Goal: Task Accomplishment & Management: Complete application form

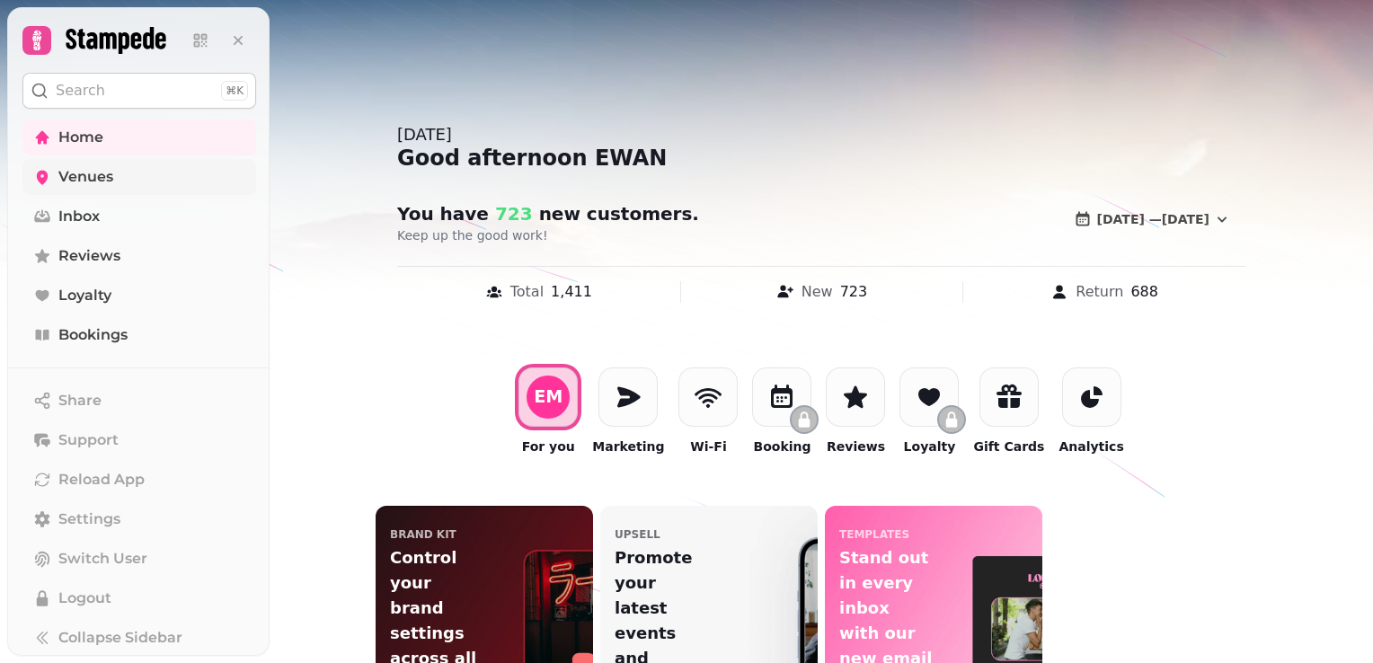
click at [68, 174] on span "Venues" at bounding box center [85, 177] width 55 height 22
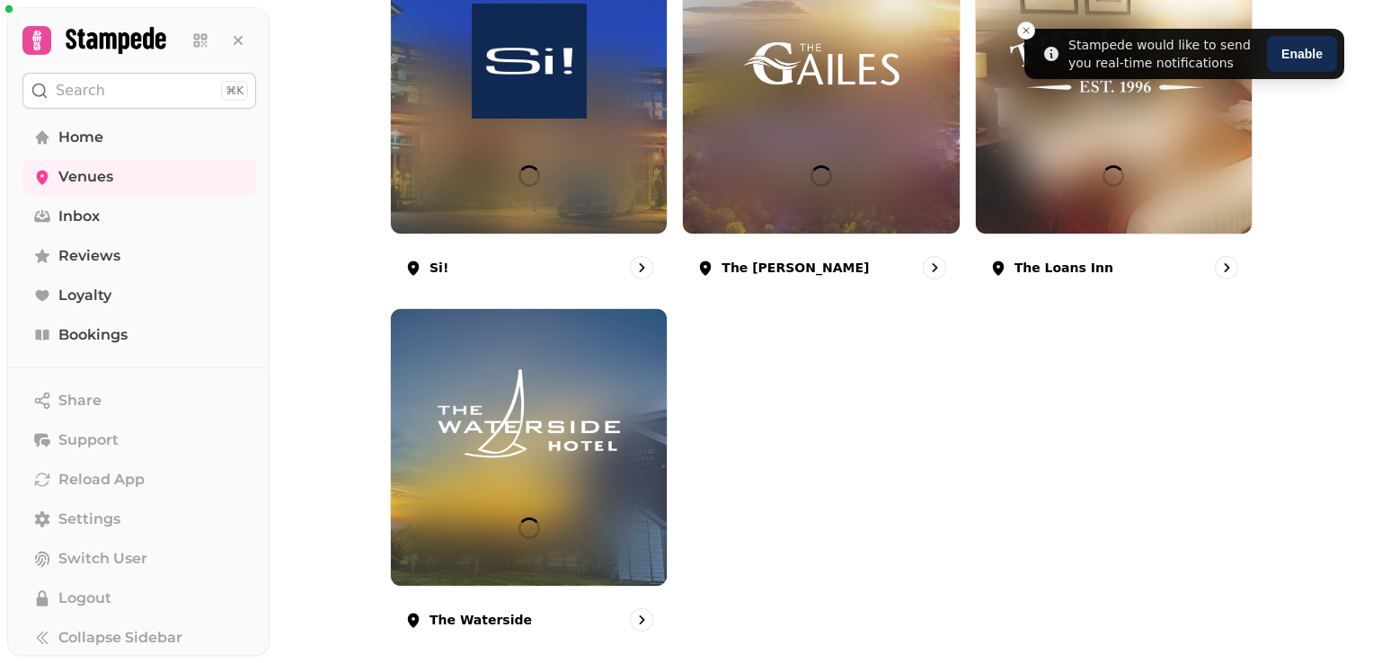
click at [111, 38] on icon at bounding box center [116, 40] width 101 height 27
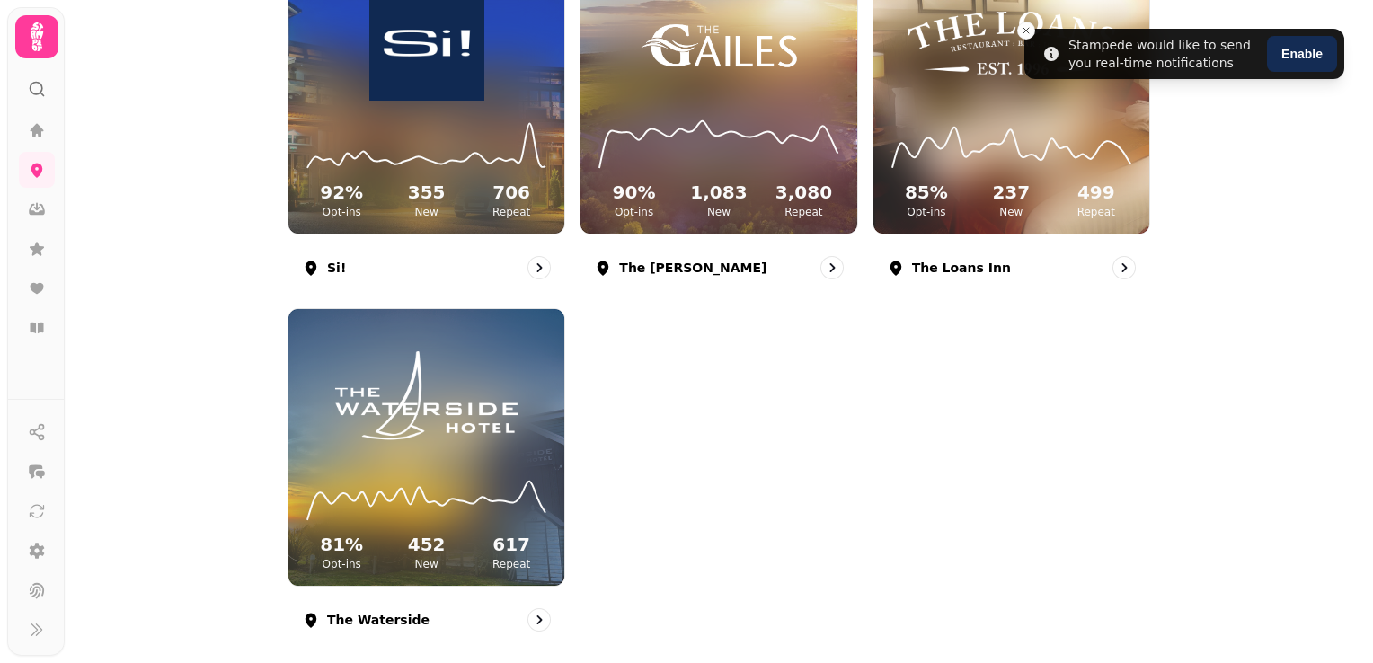
click at [37, 41] on icon at bounding box center [37, 37] width 36 height 36
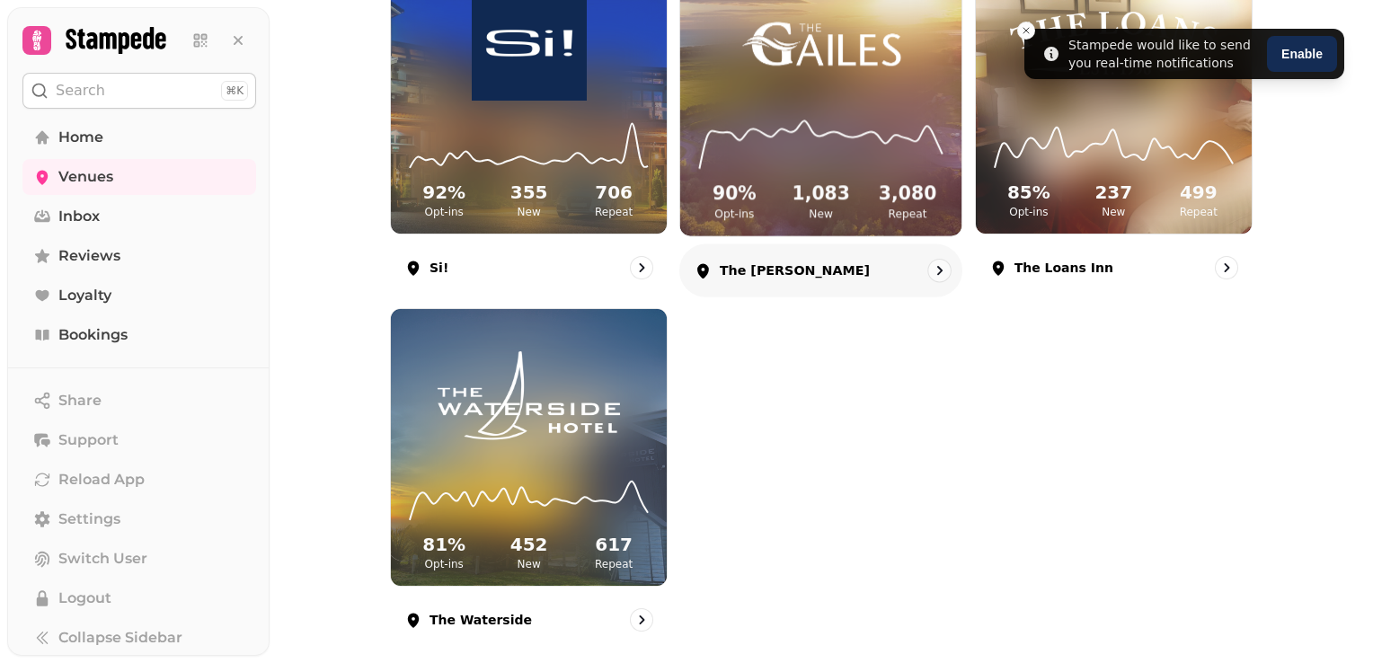
scroll to position [314, 0]
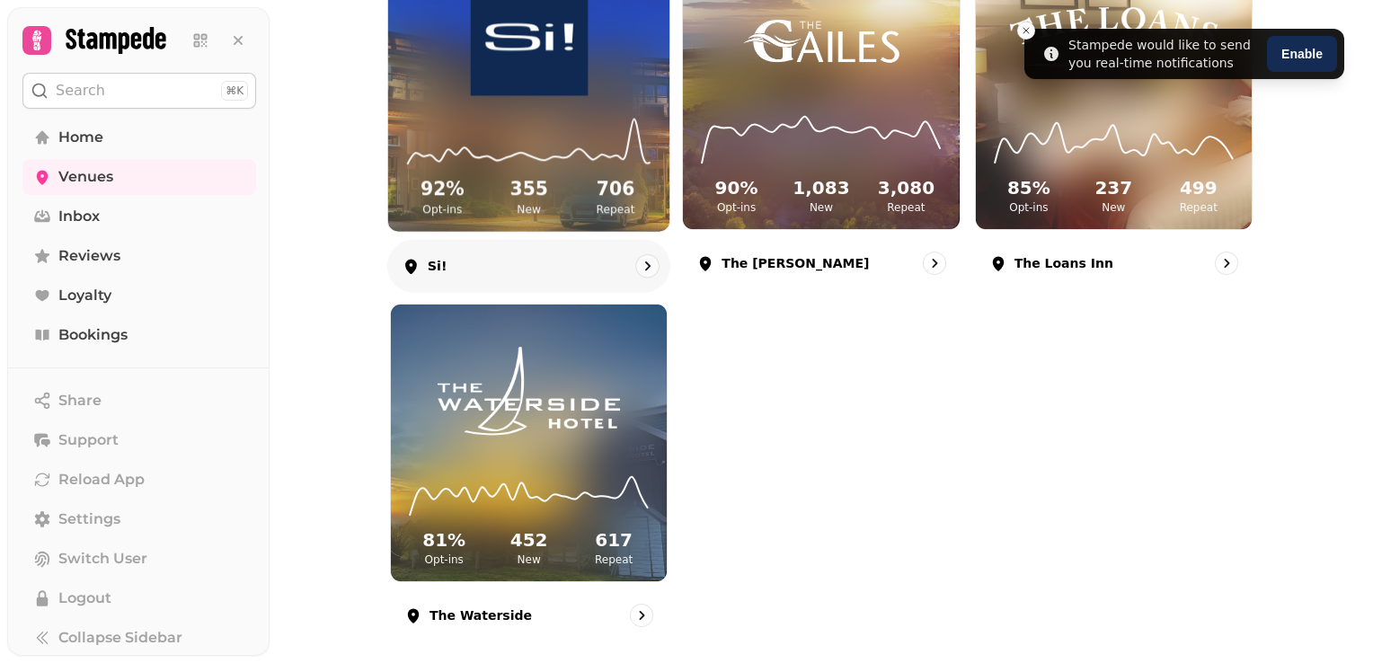
click at [639, 266] on icon "go to" at bounding box center [648, 266] width 18 height 18
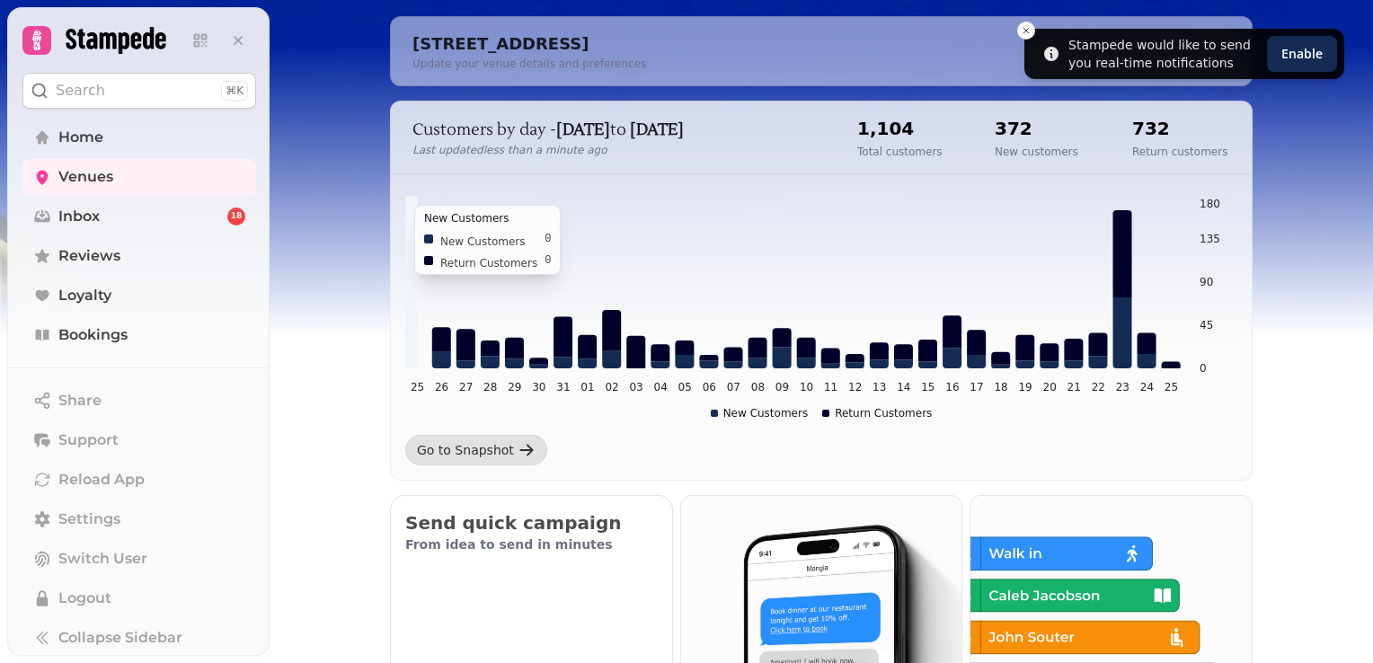
scroll to position [157, 0]
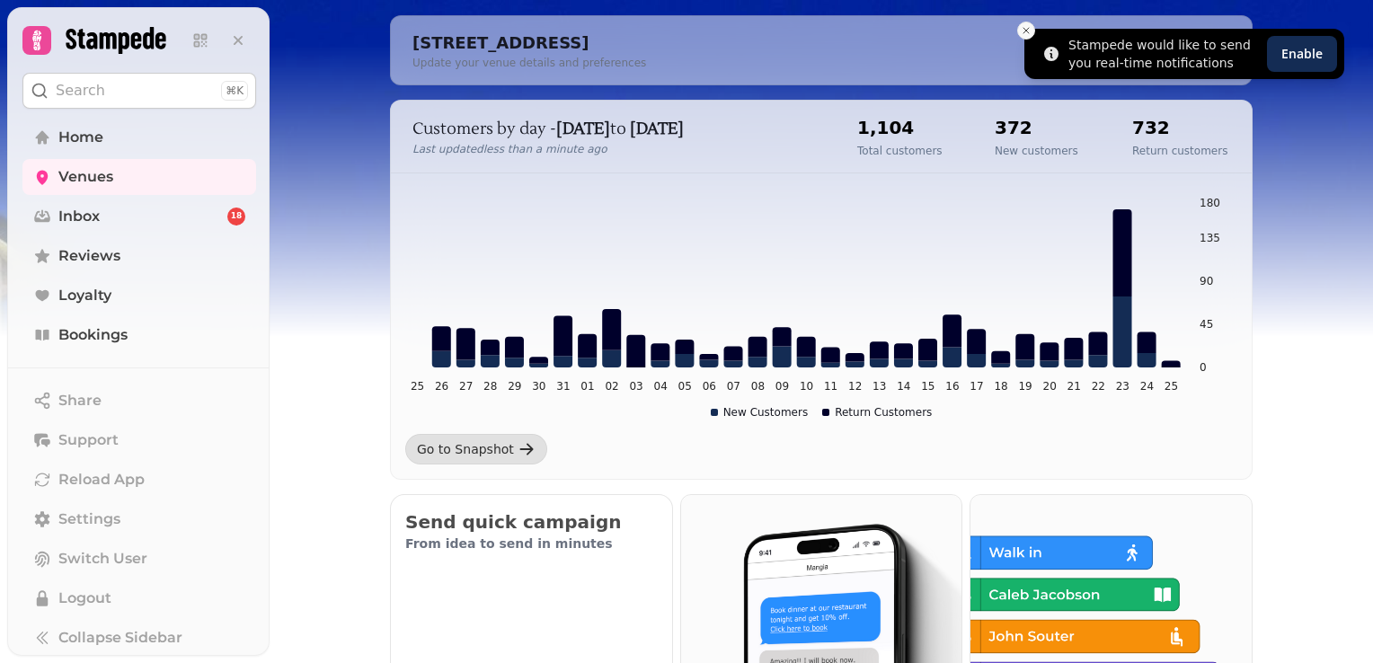
click at [1026, 29] on icon "Close toast" at bounding box center [1026, 30] width 11 height 11
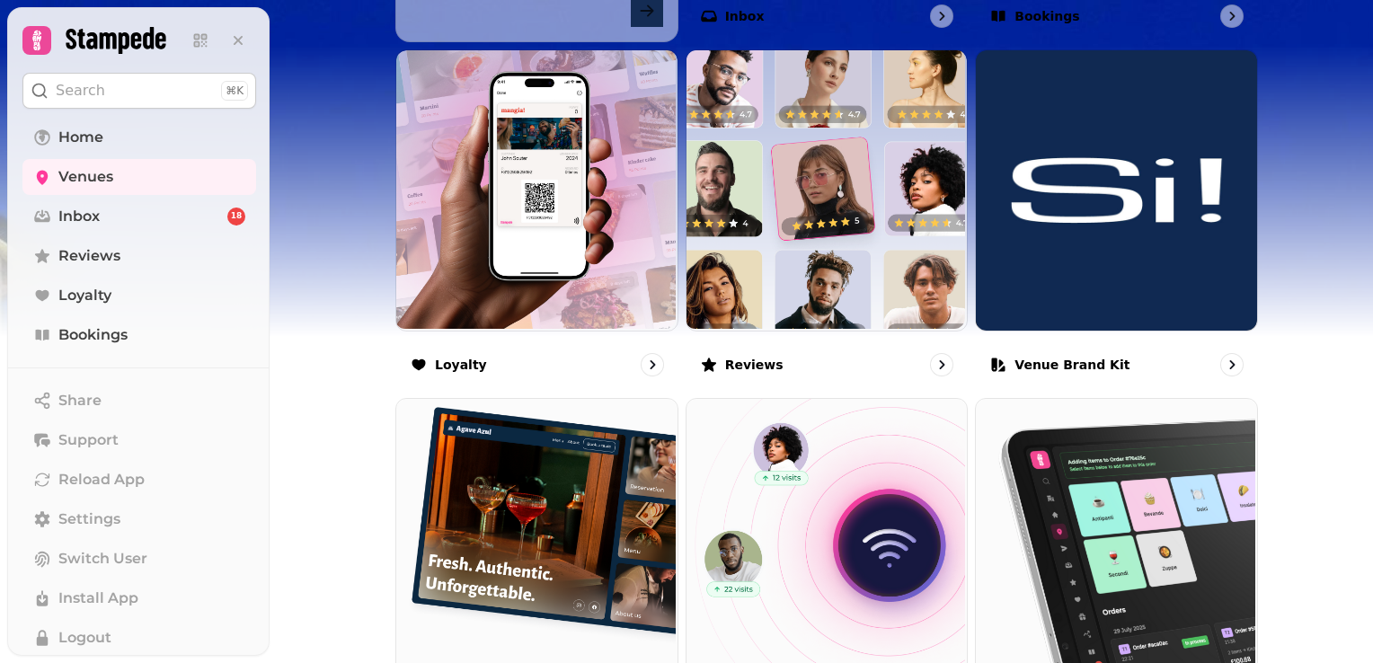
scroll to position [959, 0]
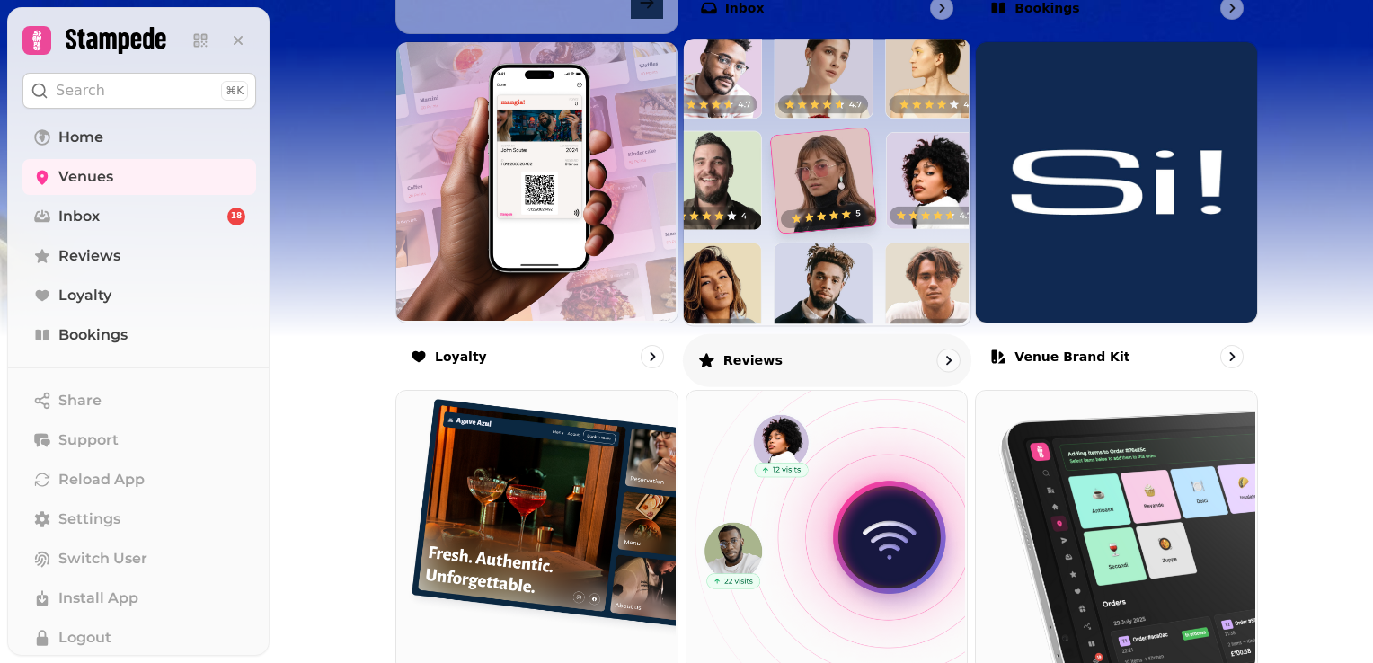
click at [944, 354] on icon "go to" at bounding box center [948, 359] width 18 height 18
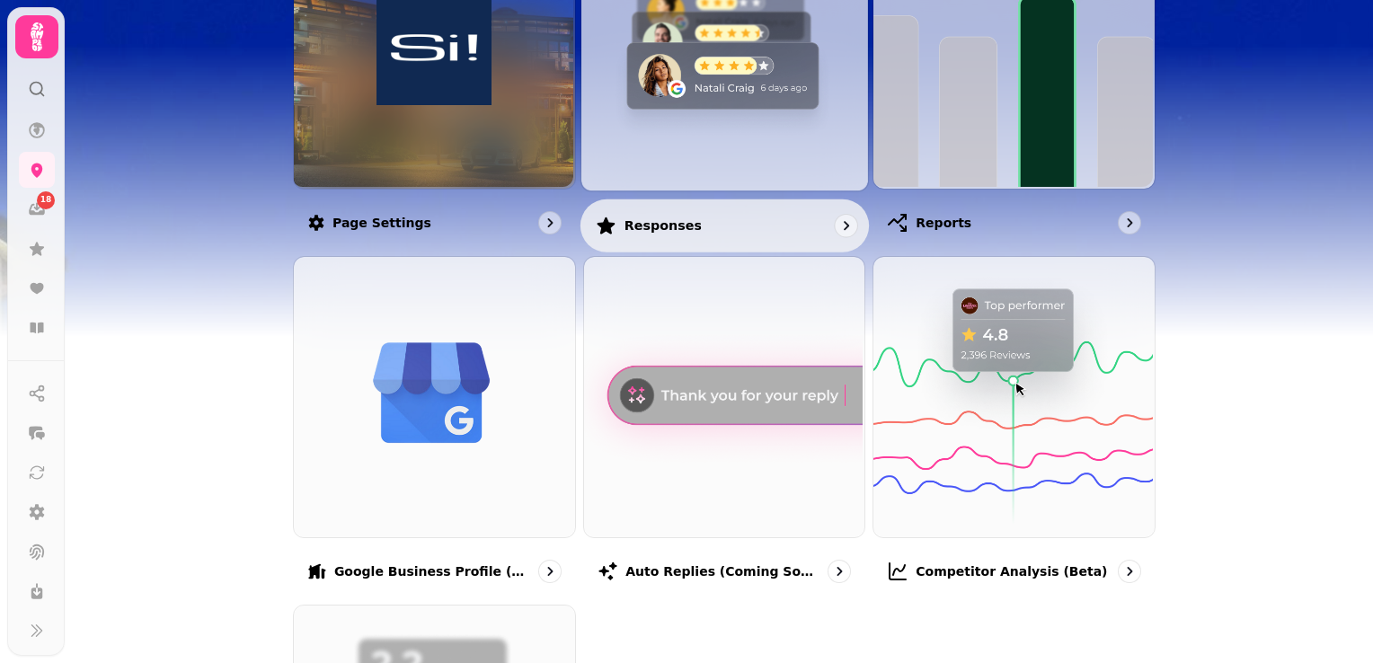
scroll to position [313, 0]
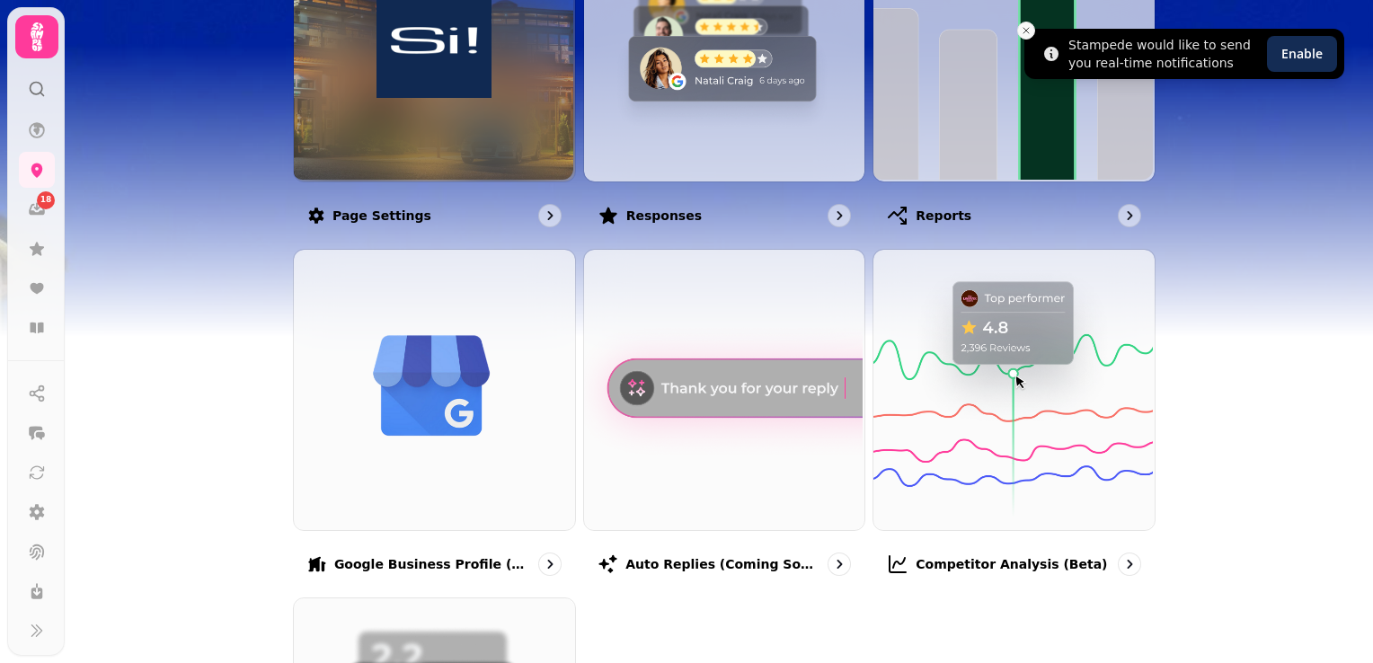
click at [1025, 29] on icon "Close toast" at bounding box center [1026, 30] width 11 height 11
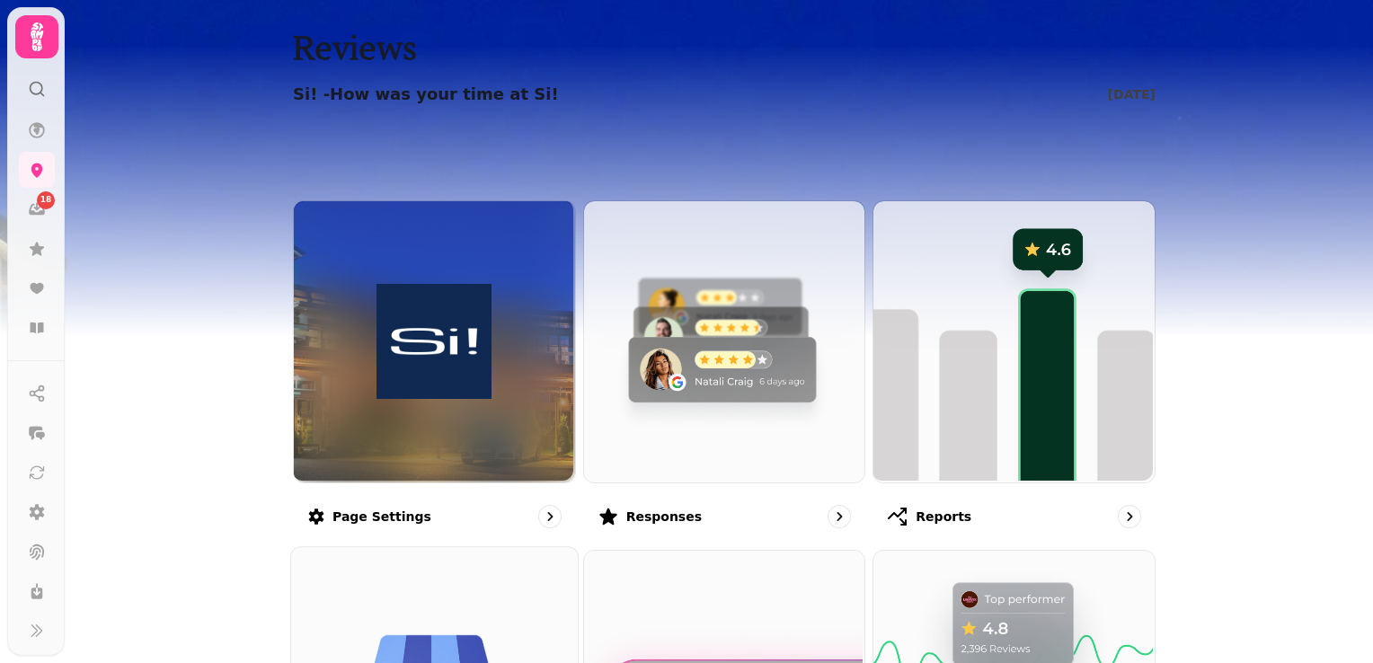
scroll to position [0, 0]
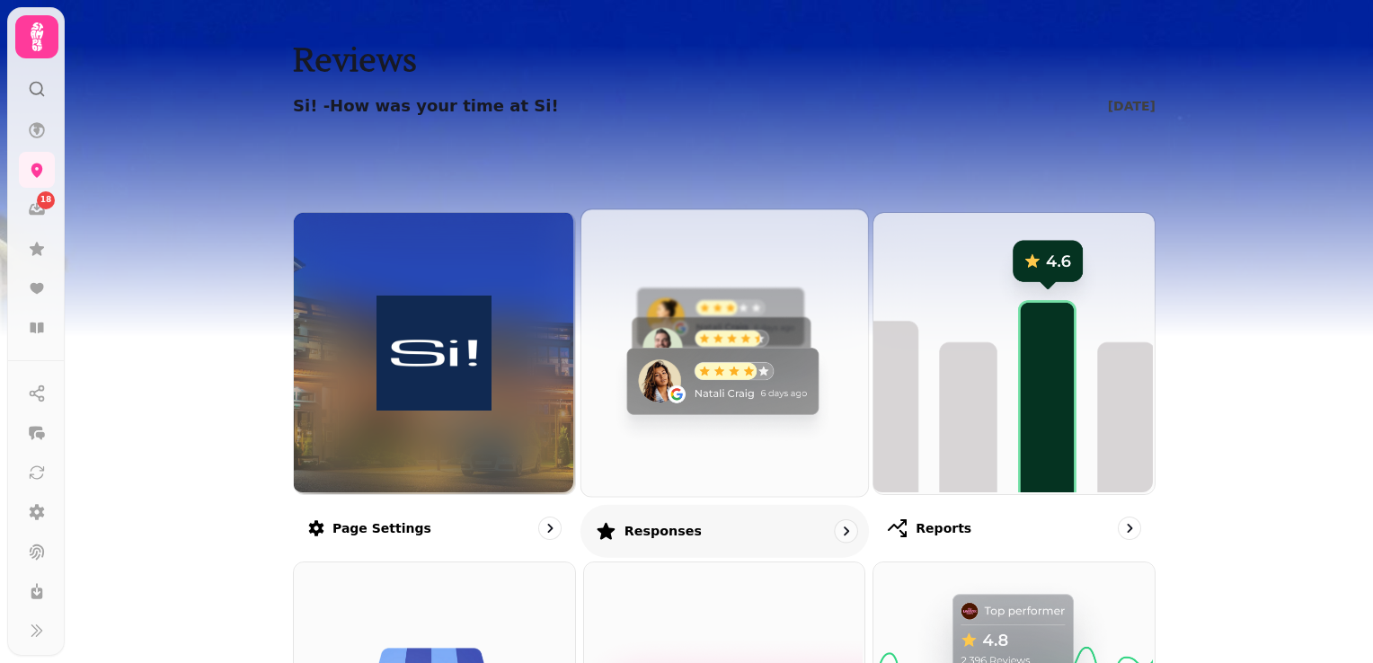
click at [843, 526] on icon "go to" at bounding box center [845, 530] width 5 height 9
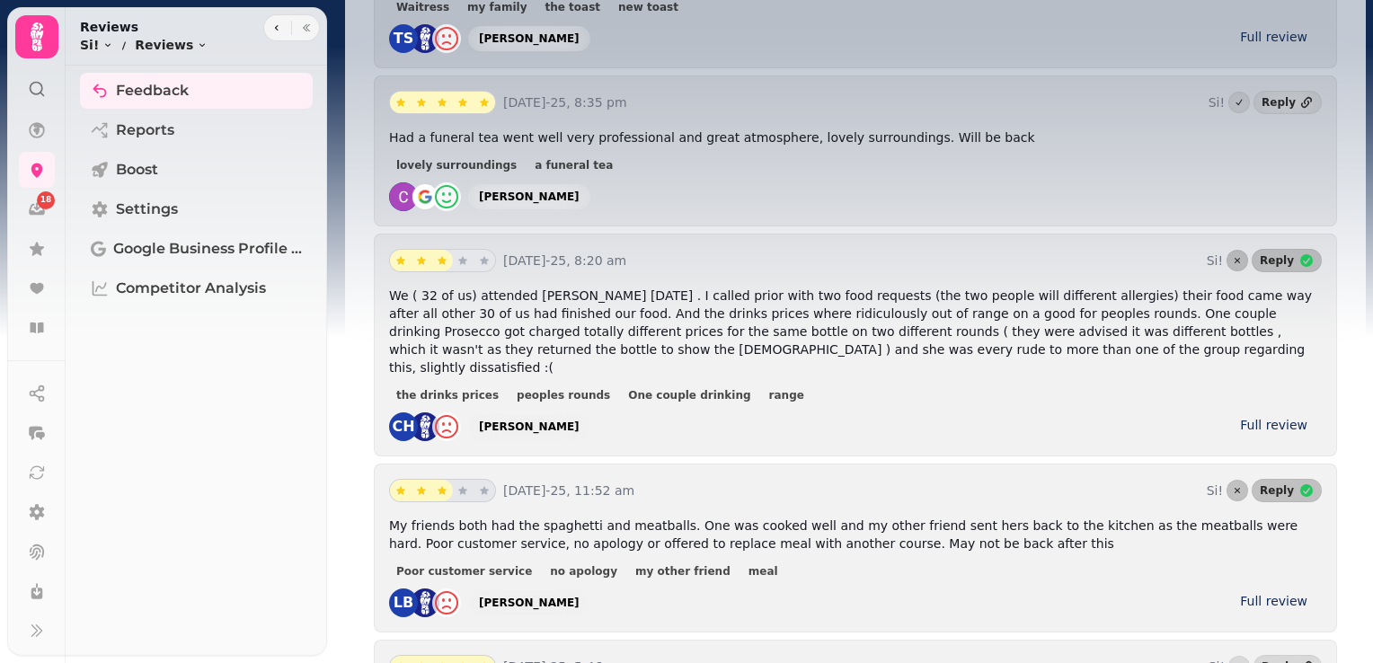
scroll to position [3442, 0]
click at [647, 389] on span "One couple drinking" at bounding box center [689, 394] width 122 height 11
type input "**********"
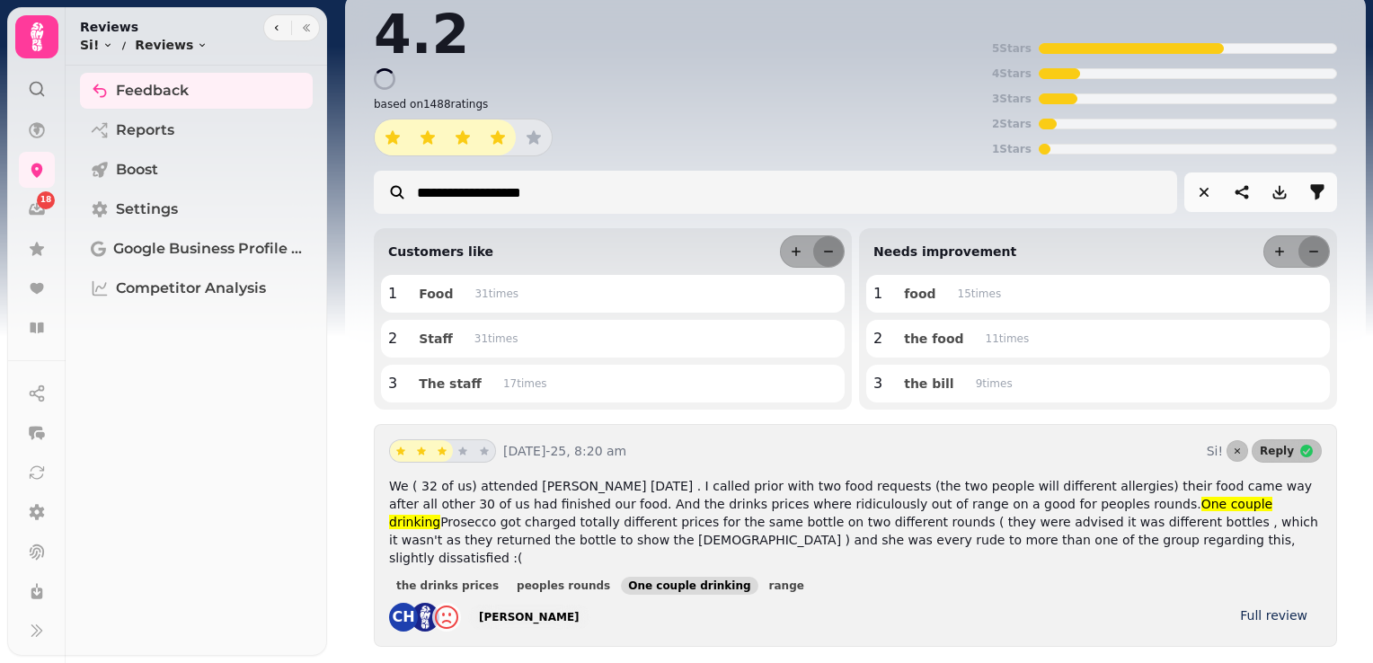
scroll to position [0, 0]
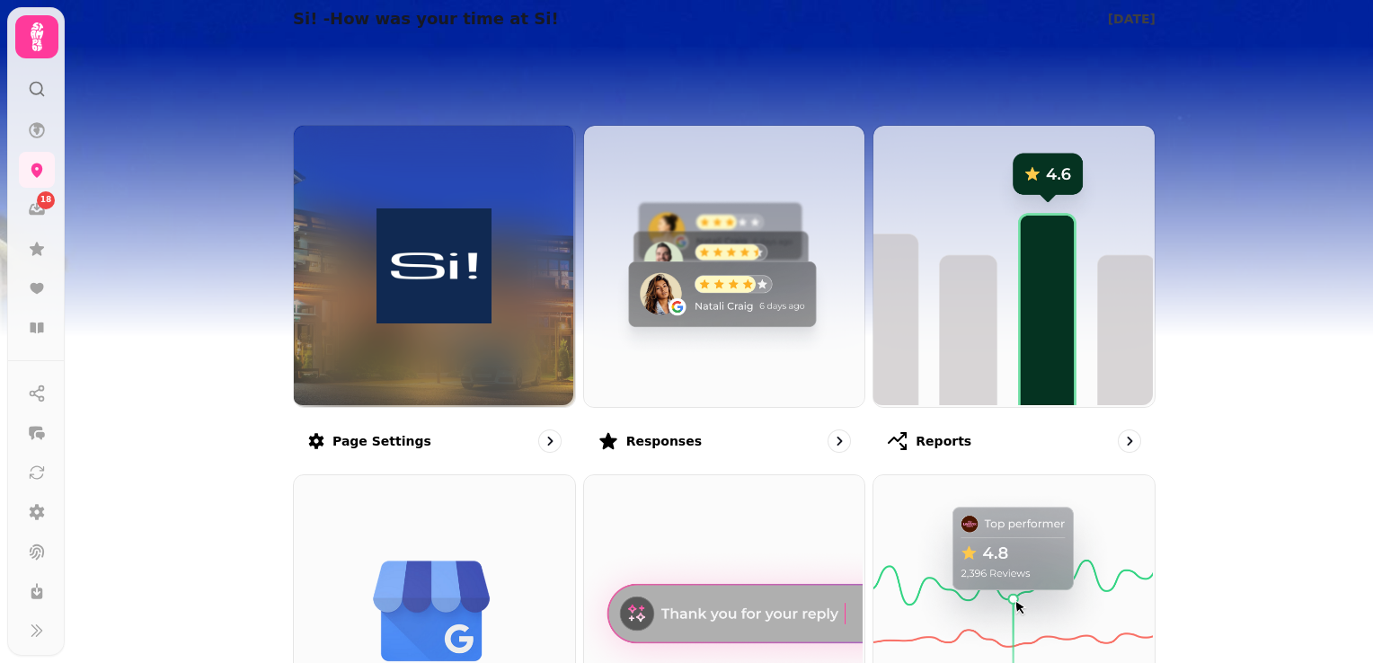
scroll to position [84, 0]
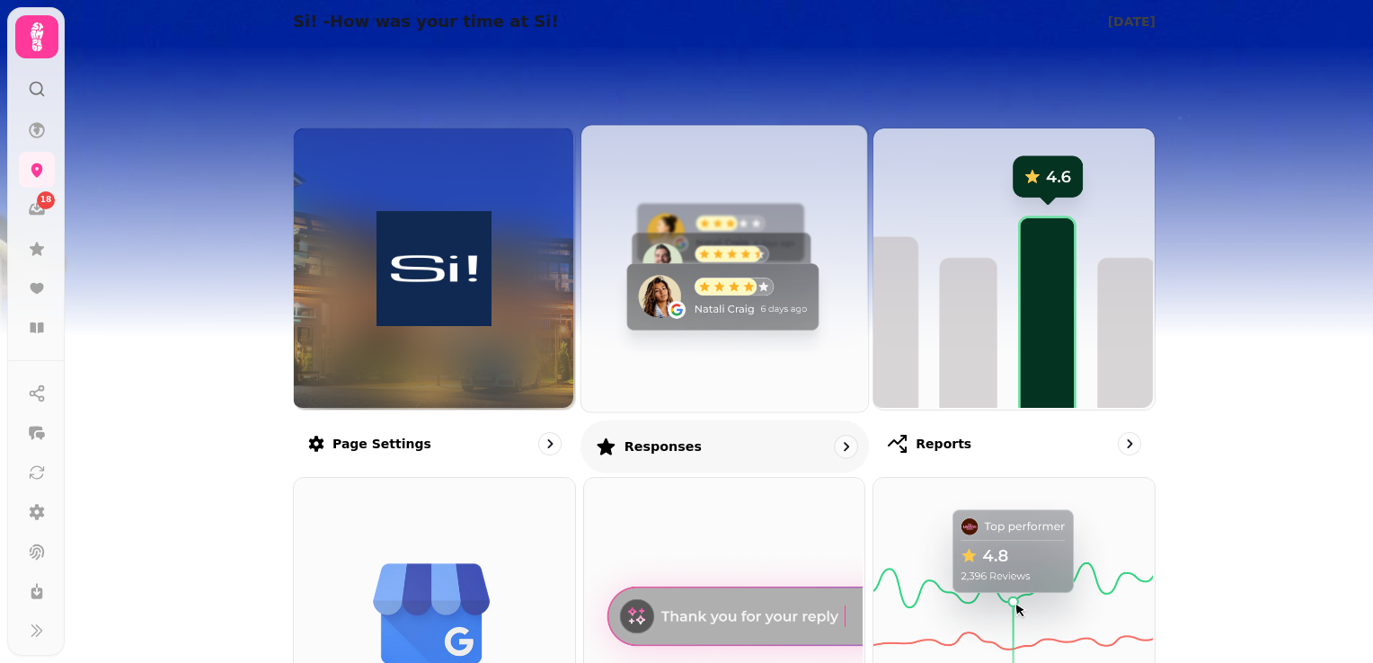
click at [836, 444] on icon "go to" at bounding box center [845, 446] width 18 height 18
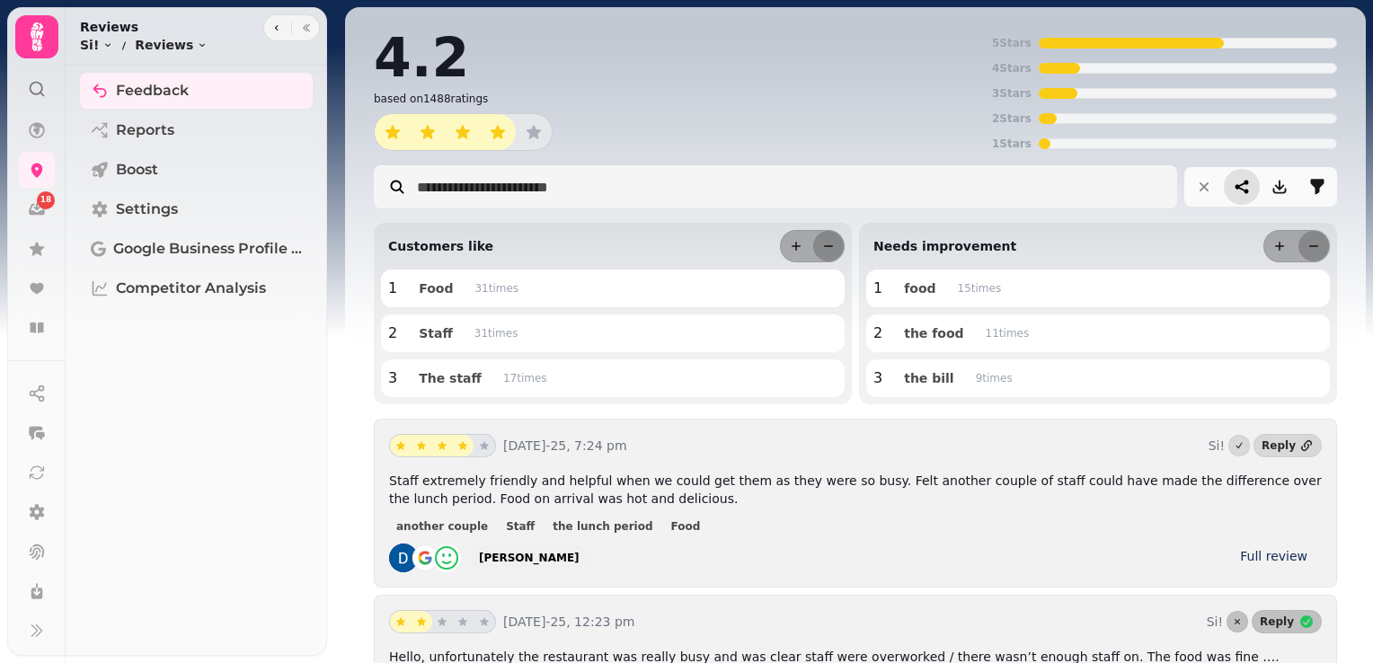
click at [1233, 185] on icon "share-thread" at bounding box center [1242, 187] width 18 height 18
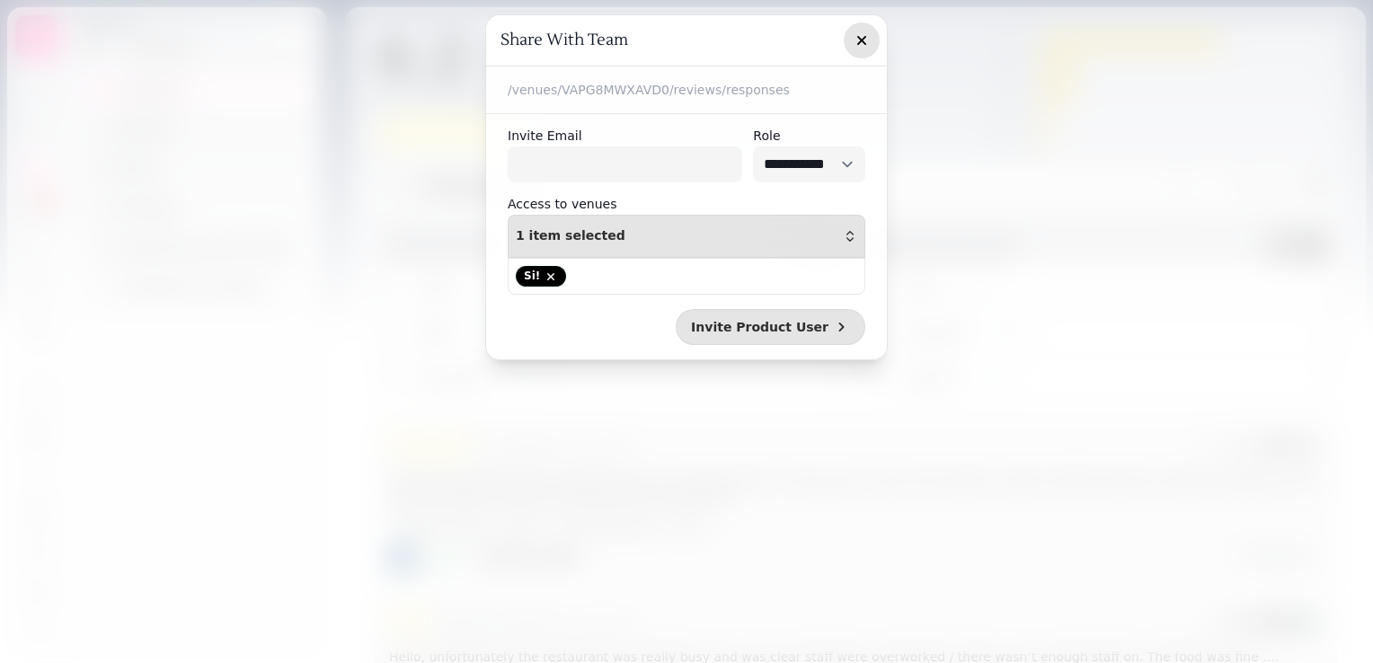
click at [861, 41] on icon "button" at bounding box center [861, 40] width 9 height 9
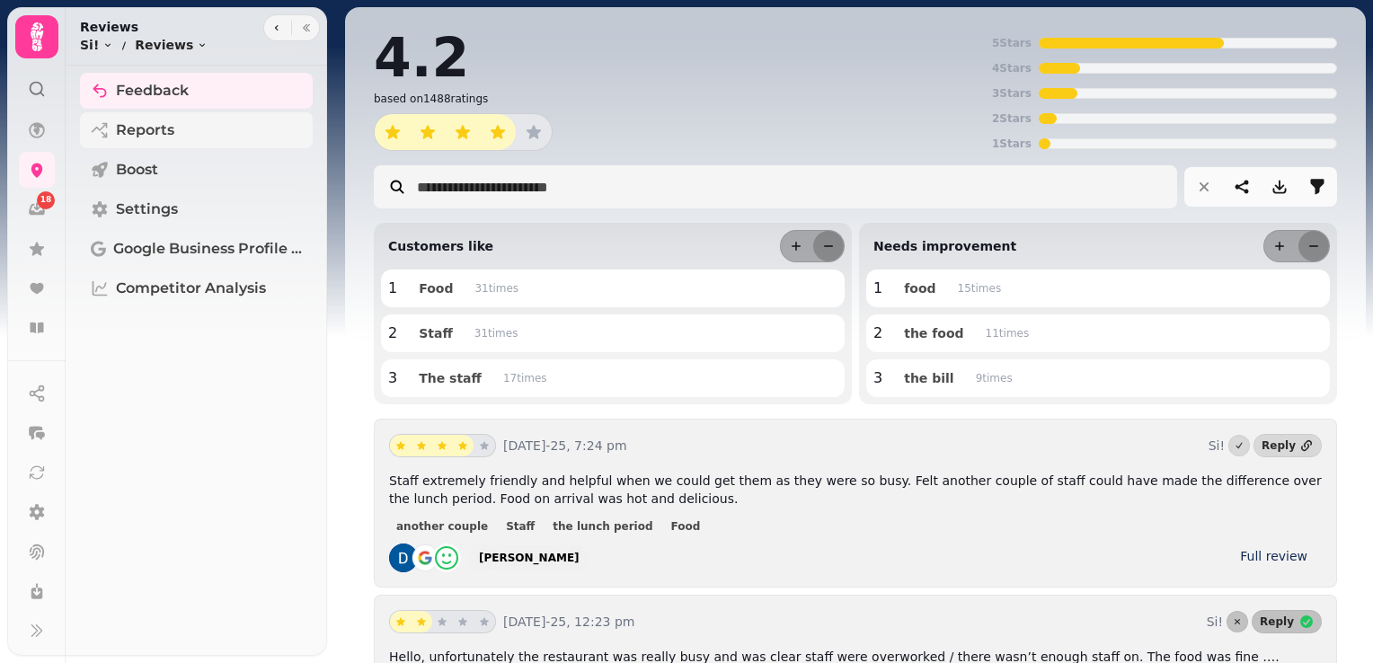
click at [143, 130] on span "Reports" at bounding box center [145, 130] width 58 height 22
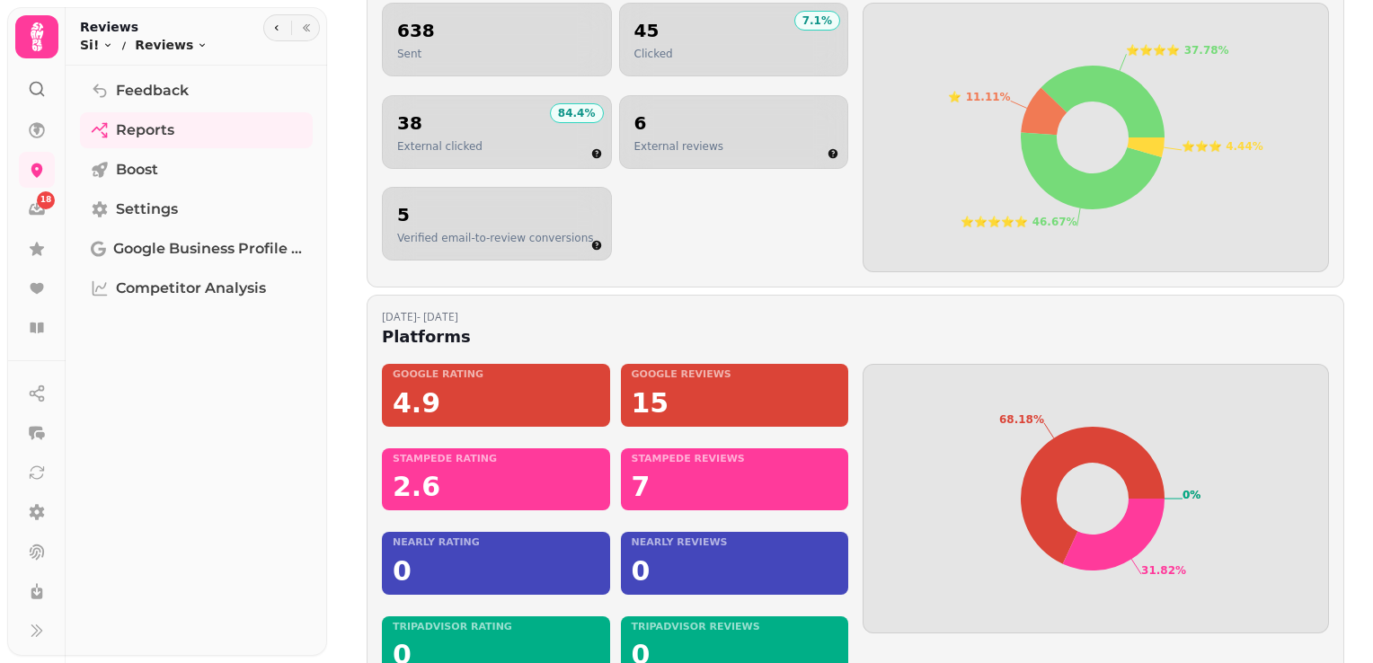
scroll to position [1212, 0]
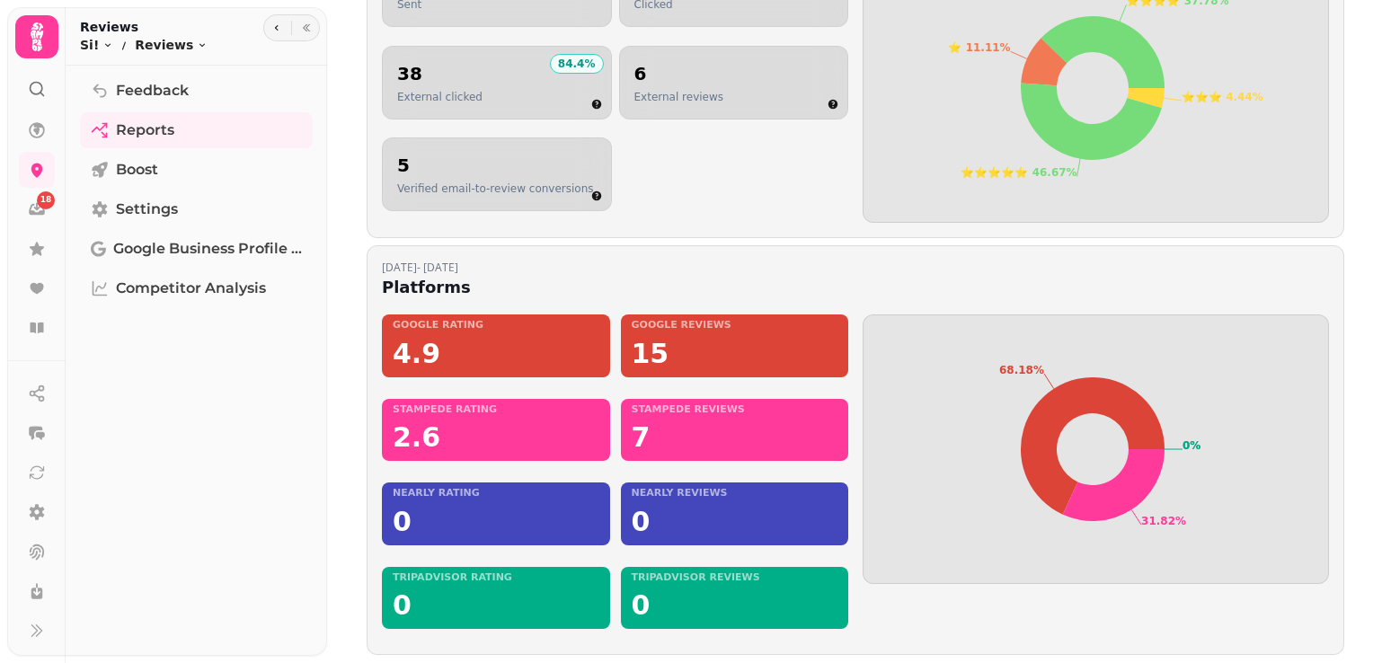
click at [32, 44] on icon at bounding box center [37, 36] width 13 height 29
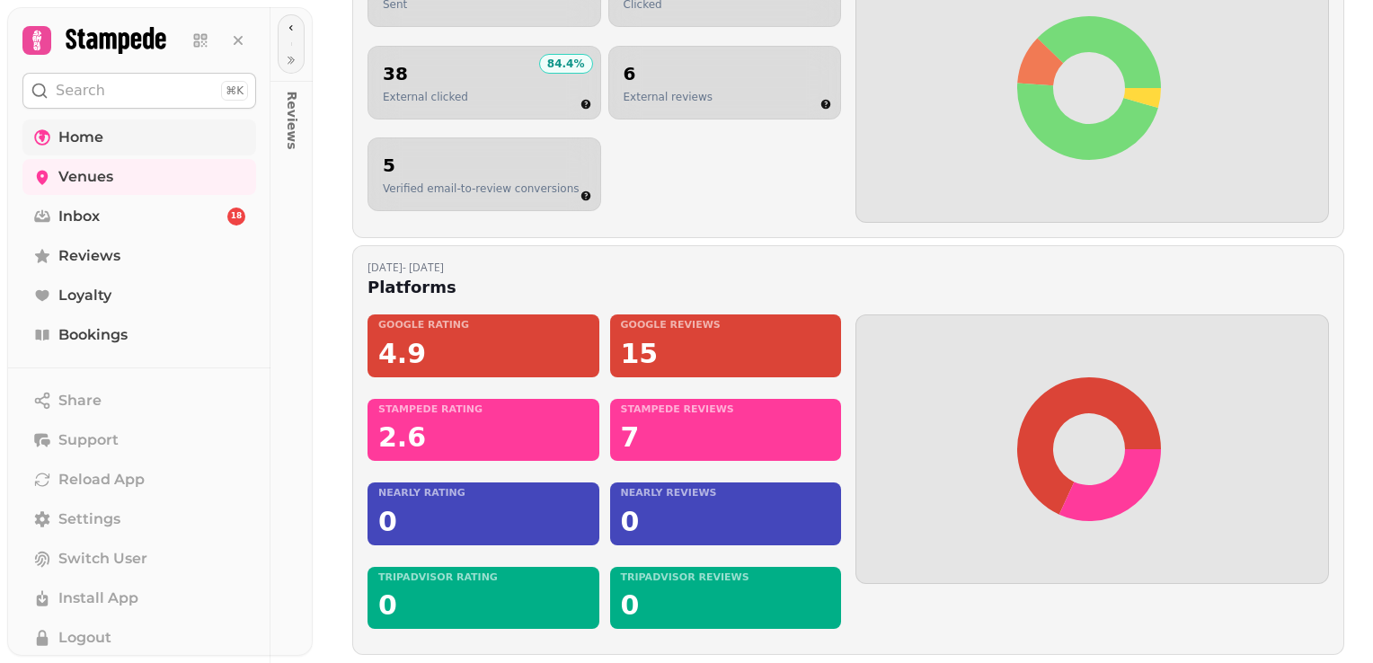
click at [112, 145] on link "Home" at bounding box center [139, 137] width 234 height 36
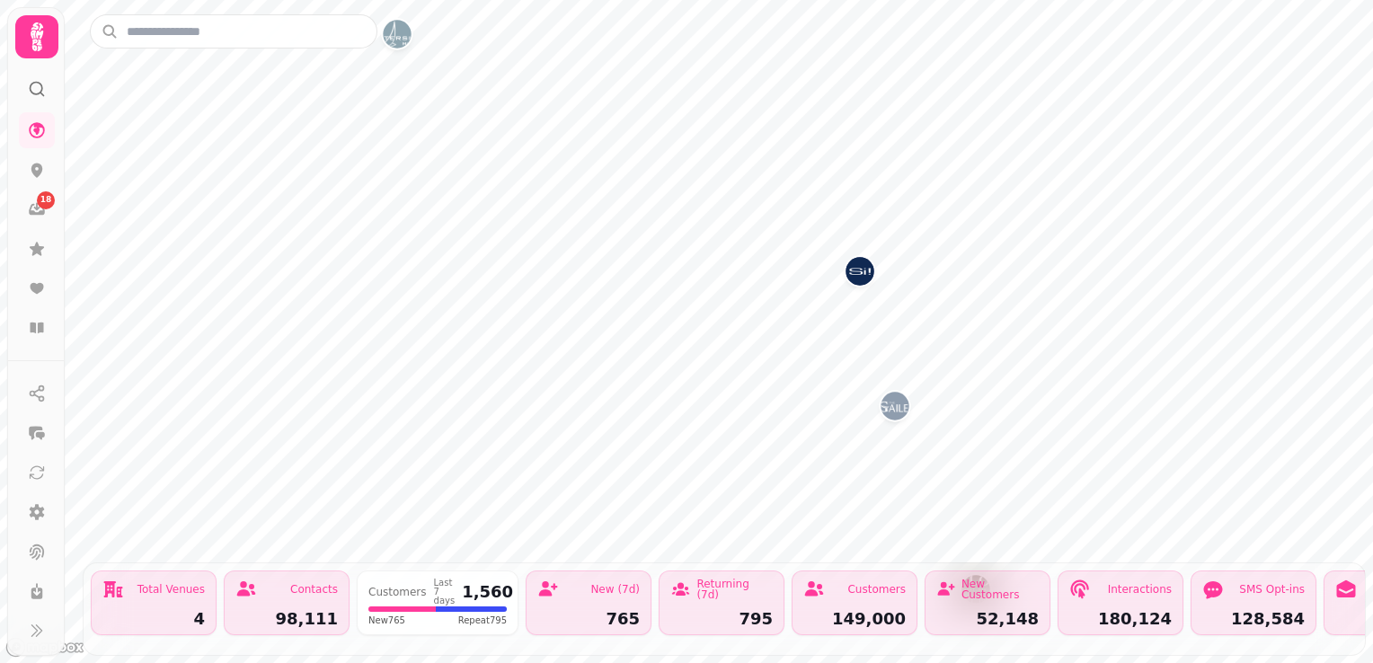
click at [35, 33] on icon at bounding box center [37, 37] width 36 height 36
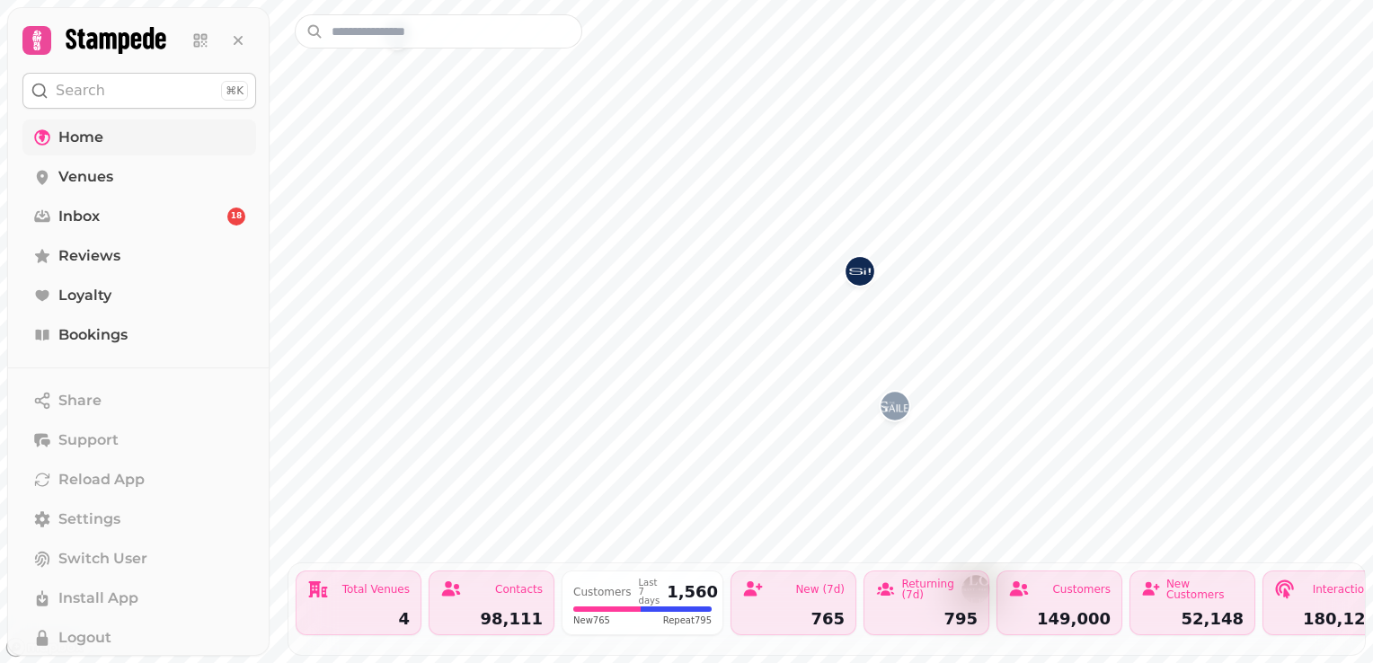
click at [97, 131] on span "Home" at bounding box center [80, 138] width 45 height 22
click at [82, 178] on span "Venues" at bounding box center [85, 177] width 55 height 22
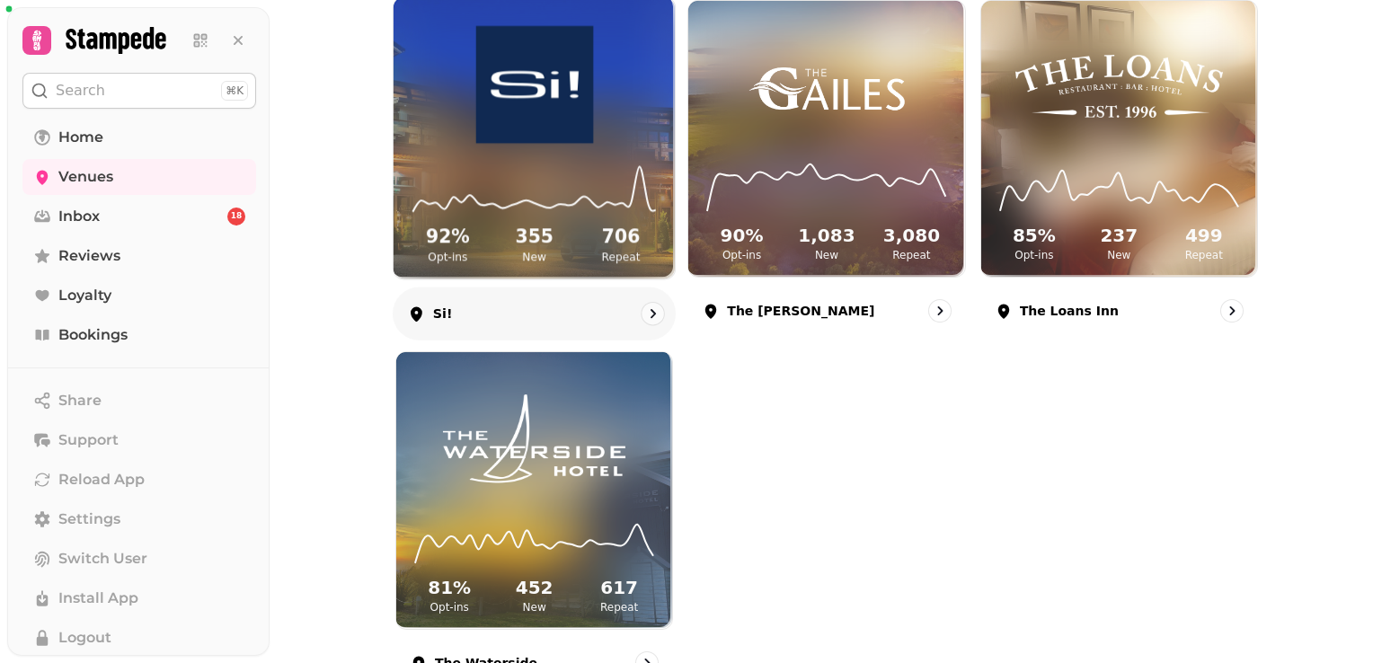
scroll to position [331, 0]
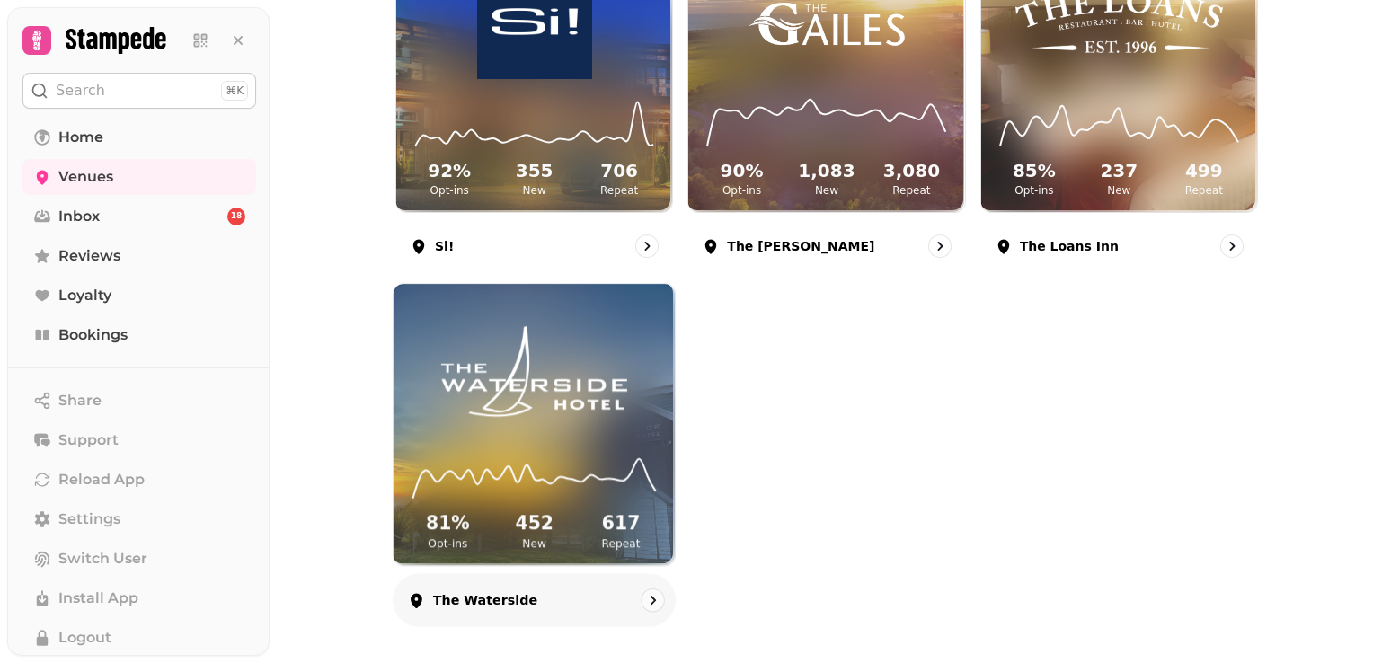
click at [529, 398] on img at bounding box center [534, 373] width 211 height 118
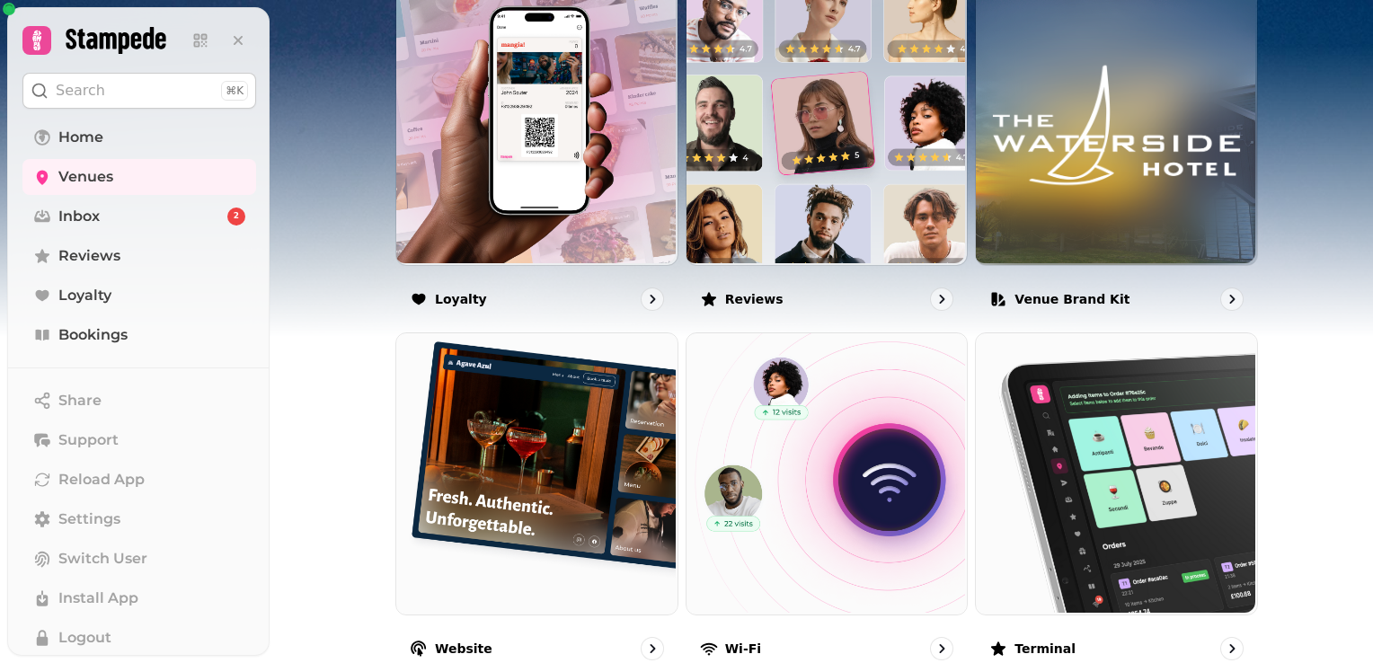
scroll to position [1006, 0]
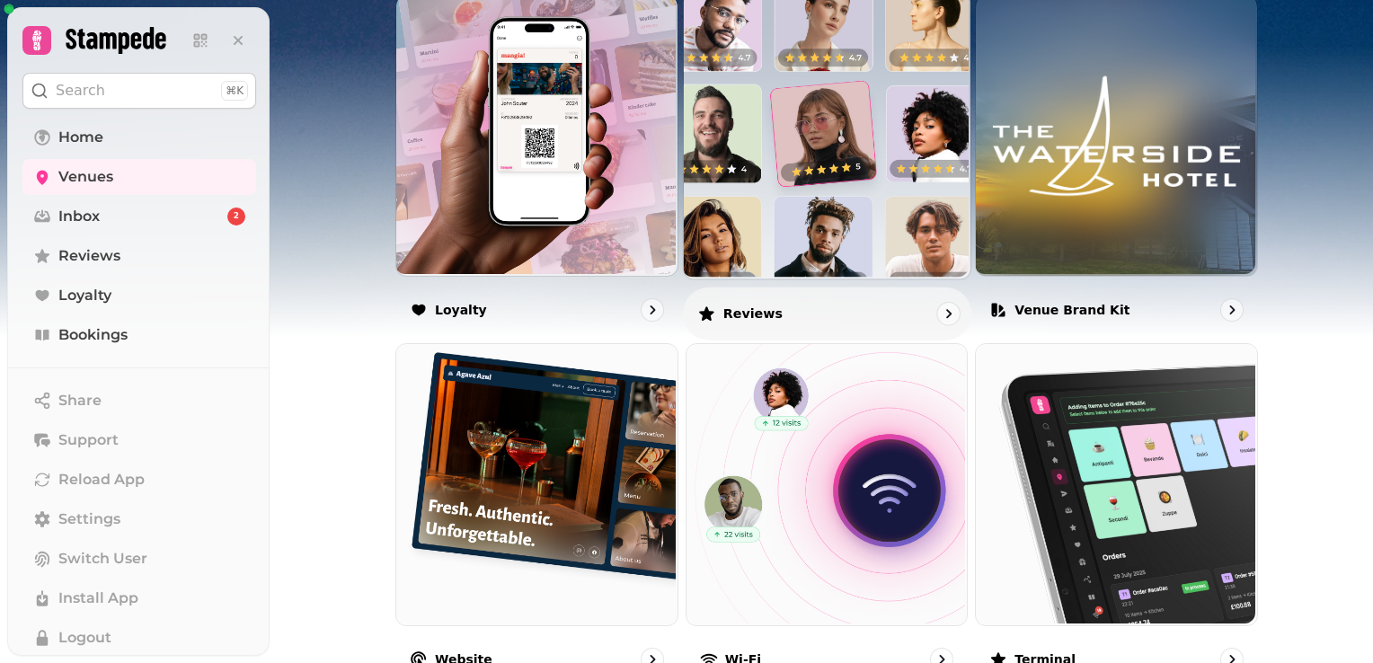
click at [945, 308] on icon "go to" at bounding box center [947, 312] width 5 height 9
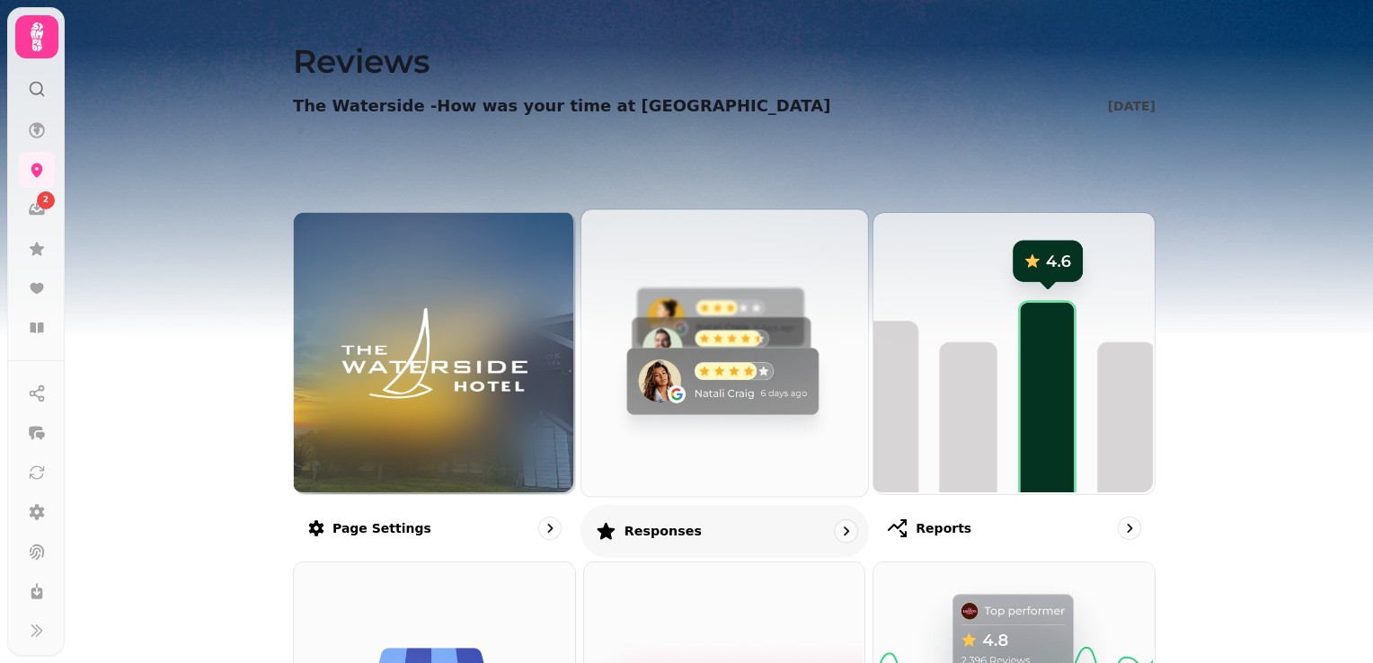
click at [836, 532] on icon "go to" at bounding box center [845, 531] width 18 height 18
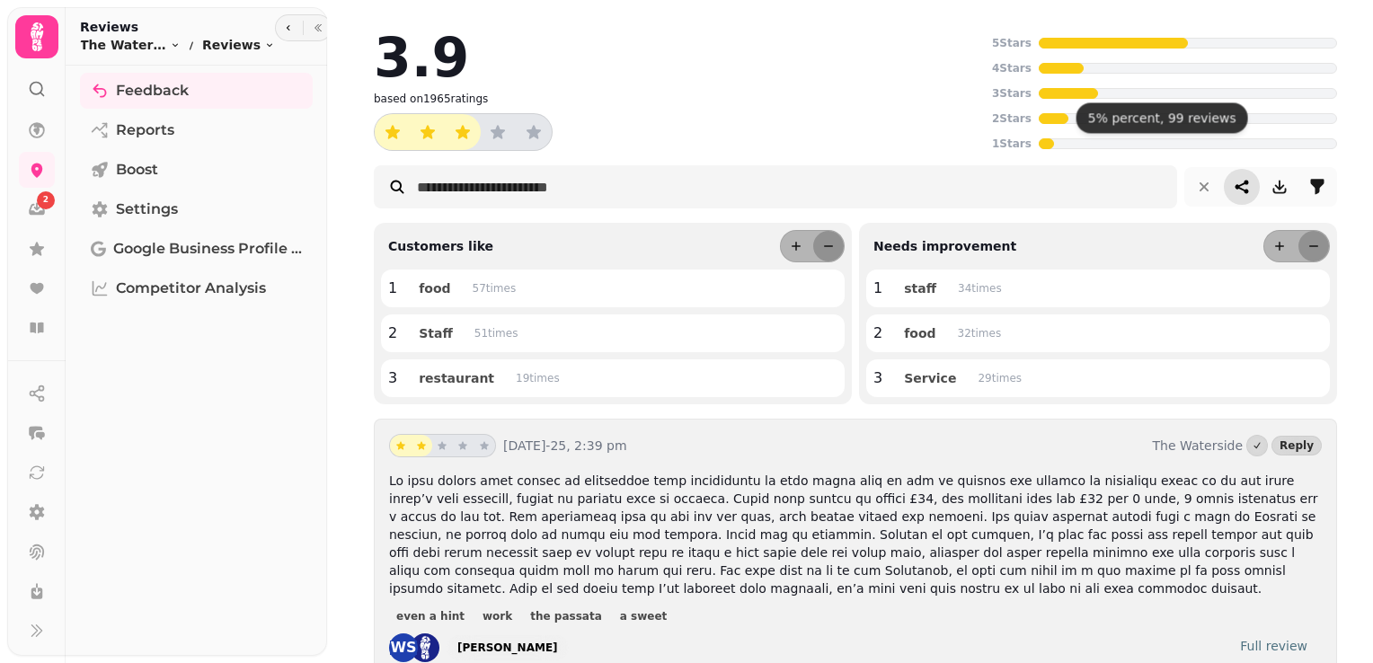
click at [1235, 189] on icon "share-thread" at bounding box center [1241, 187] width 13 height 13
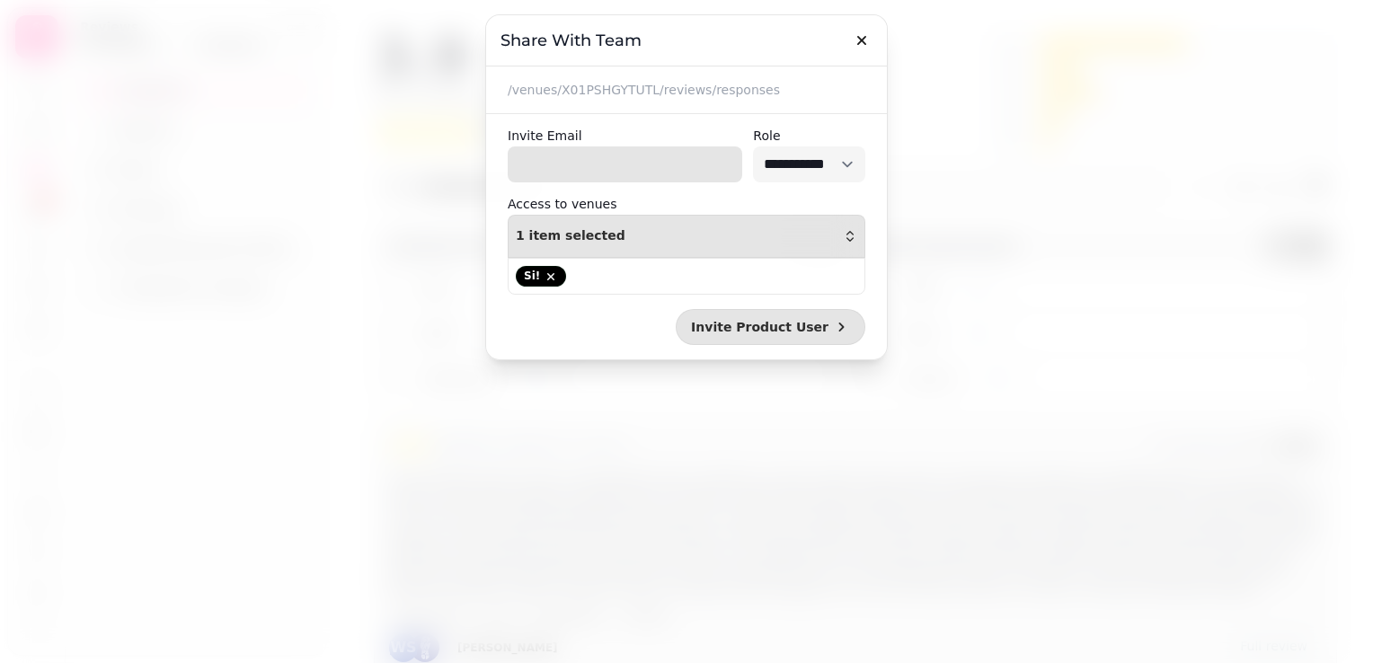
click at [573, 164] on input "Invite Email" at bounding box center [625, 164] width 234 height 36
type input "**********"
click at [848, 160] on select "**********" at bounding box center [809, 164] width 112 height 36
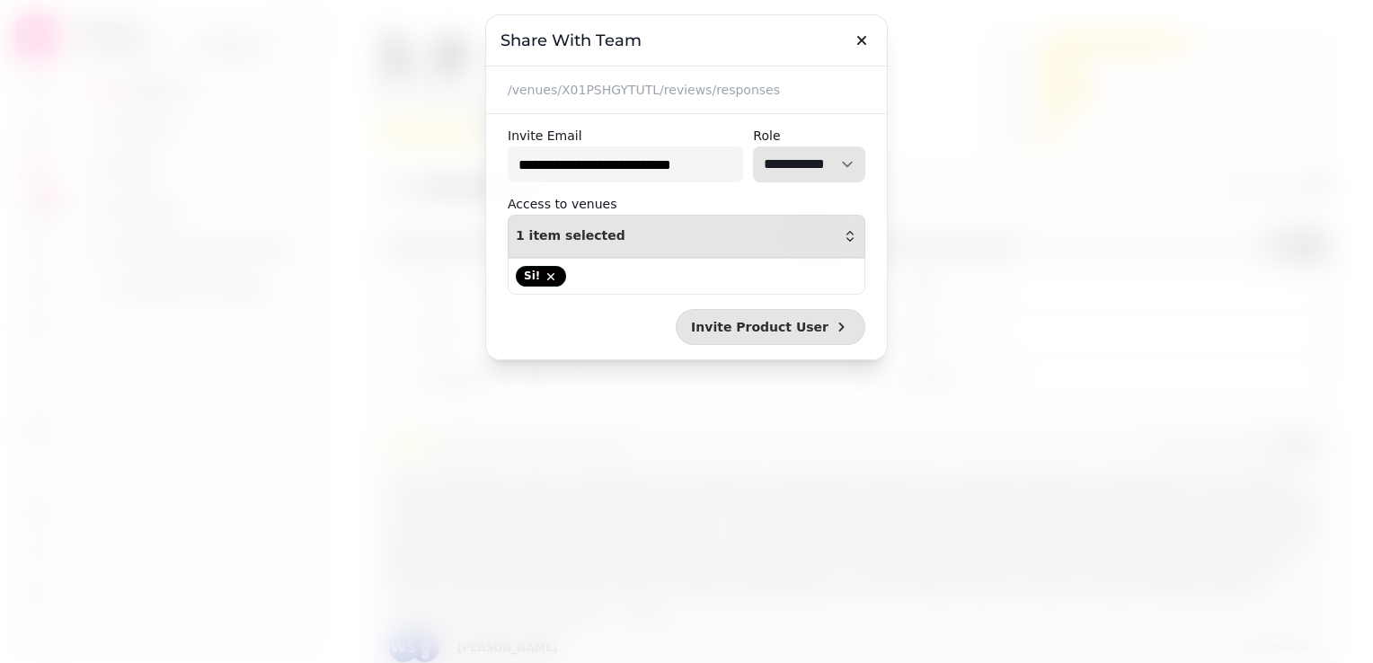
select select "**********"
click at [753, 146] on select "**********" at bounding box center [809, 164] width 112 height 36
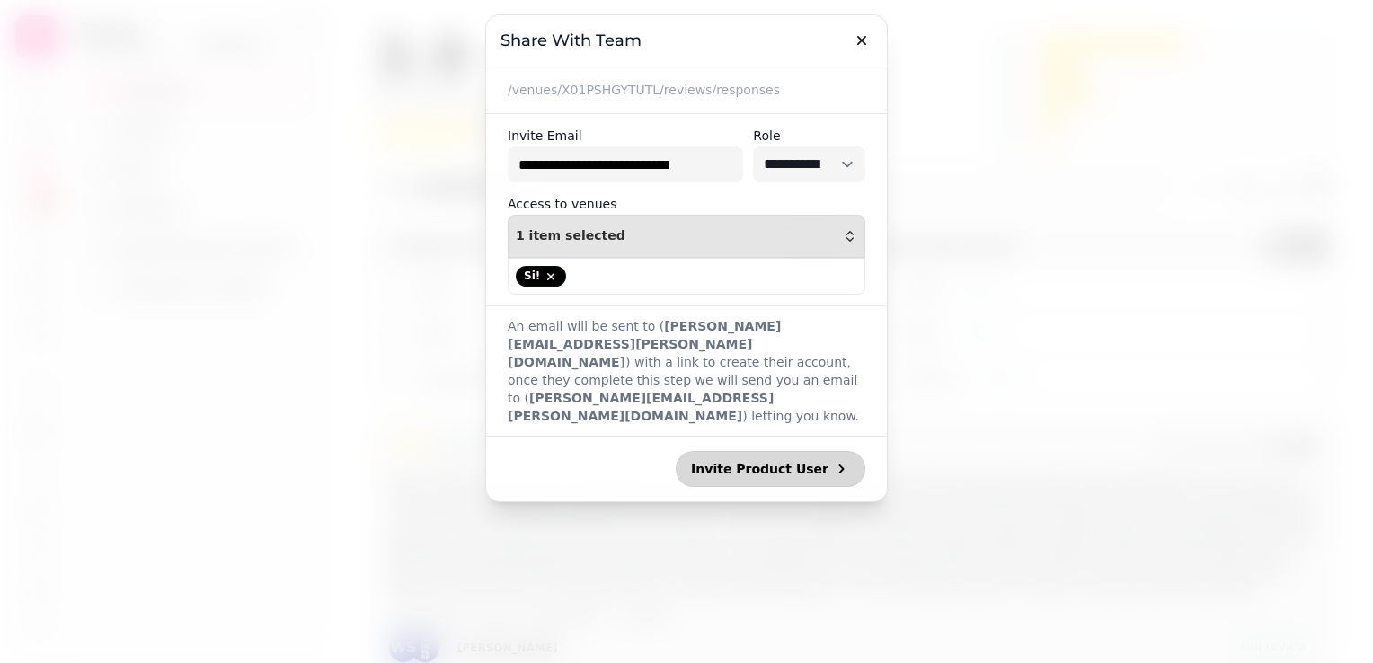
click at [812, 463] on span "Invite Product User" at bounding box center [759, 469] width 137 height 13
